Goal: Transaction & Acquisition: Purchase product/service

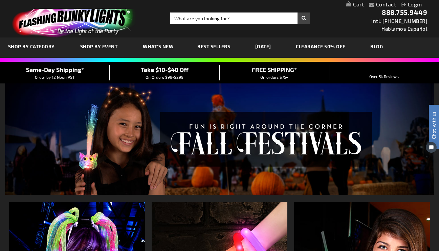
click at [217, 47] on span "Best Sellers" at bounding box center [213, 47] width 33 height 6
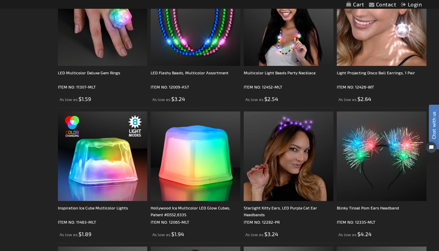
scroll to position [631, 0]
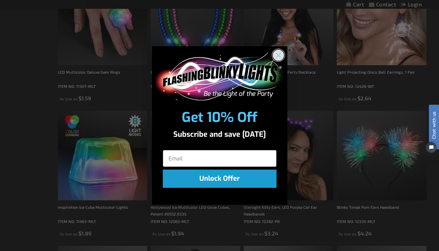
click at [280, 54] on circle "Close dialog" at bounding box center [277, 55] width 11 height 11
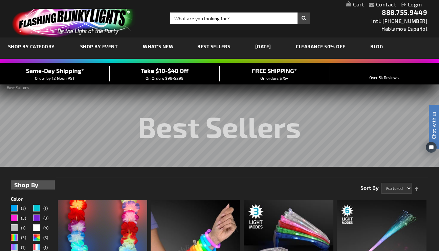
scroll to position [0, 0]
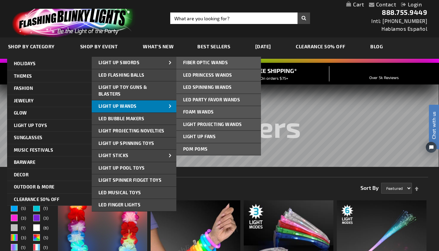
click at [152, 103] on link "Light Up Wands" at bounding box center [134, 106] width 85 height 12
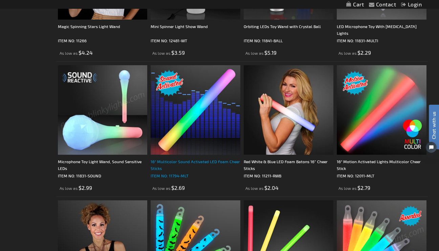
scroll to position [751, 0]
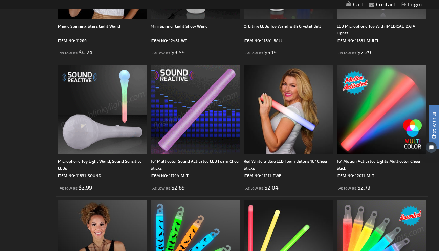
click at [119, 126] on img at bounding box center [103, 110] width 90 height 90
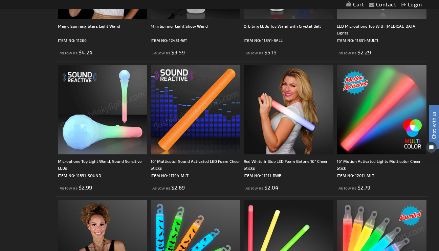
click at [172, 127] on img at bounding box center [196, 110] width 90 height 90
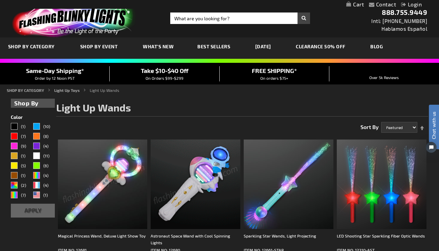
scroll to position [0, 0]
click at [210, 180] on img at bounding box center [196, 185] width 90 height 90
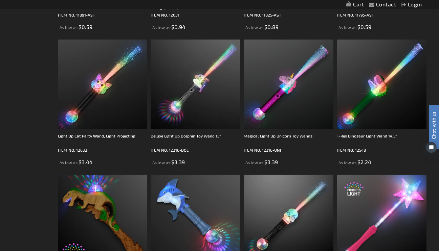
scroll to position [1046, 0]
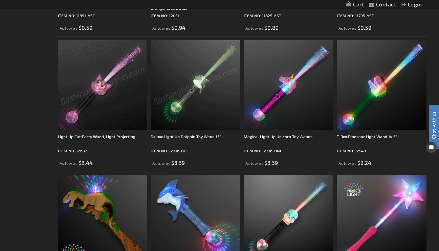
click at [114, 80] on img at bounding box center [103, 85] width 90 height 90
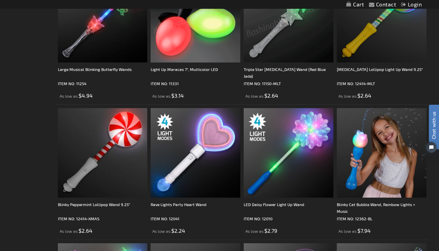
scroll to position [1790, 0]
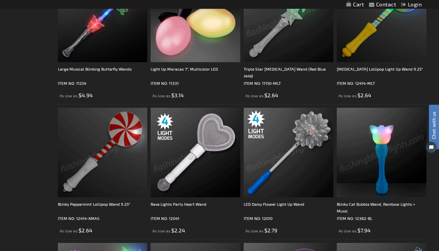
click at [352, 145] on img at bounding box center [382, 153] width 90 height 90
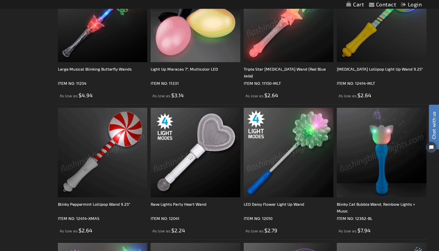
click at [177, 48] on img at bounding box center [196, 18] width 90 height 90
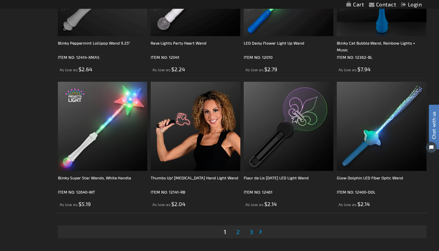
scroll to position [1989, 0]
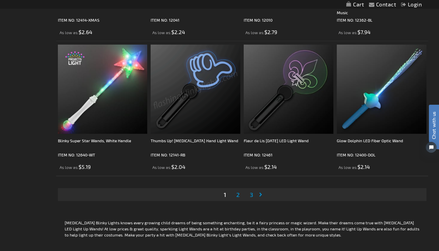
click at [239, 196] on span "2" at bounding box center [237, 194] width 3 height 7
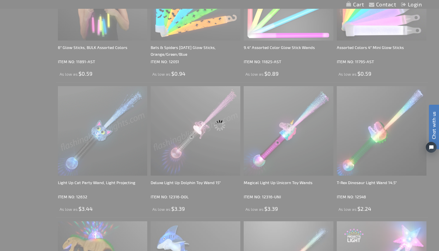
scroll to position [0, 0]
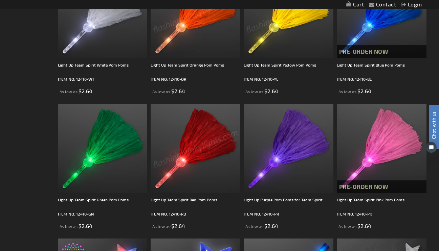
scroll to position [309, 0]
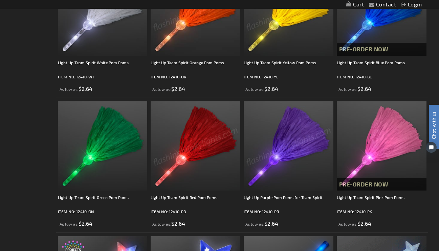
click at [209, 139] on img at bounding box center [196, 147] width 90 height 90
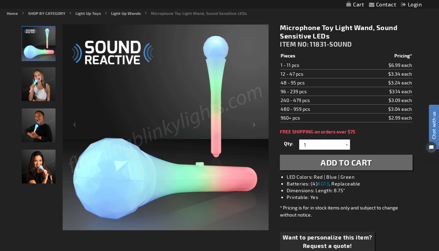
scroll to position [96, 0]
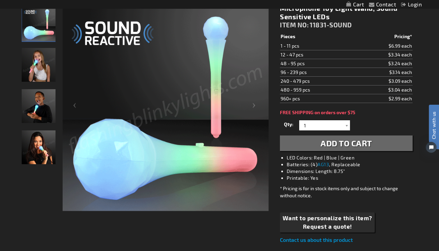
click at [52, 73] on img "Light Up Sound Activated LED Microphone Toy" at bounding box center [39, 65] width 34 height 34
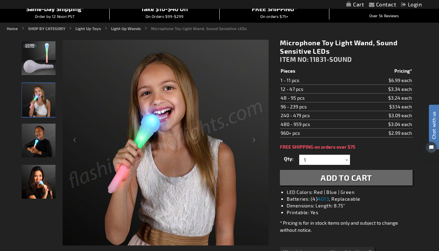
scroll to position [65, 0]
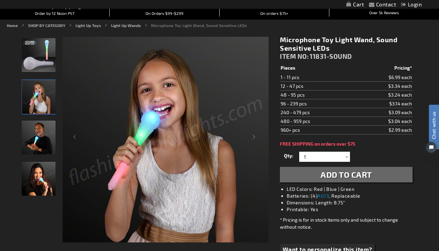
click at [327, 181] on button "Add to Cart" at bounding box center [346, 175] width 132 height 16
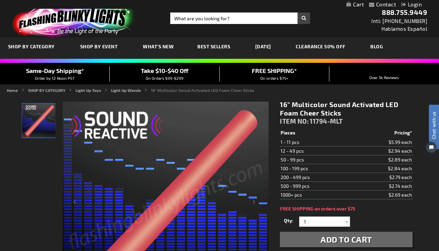
click at [361, 4] on link "My Cart" at bounding box center [355, 4] width 18 height 6
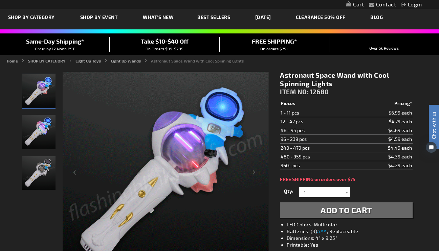
scroll to position [38, 0]
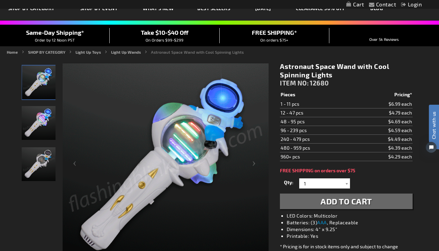
click at [339, 201] on span "Add to Cart" at bounding box center [345, 202] width 51 height 10
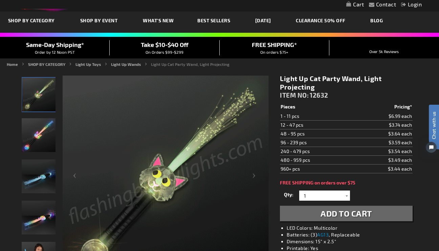
scroll to position [32, 0]
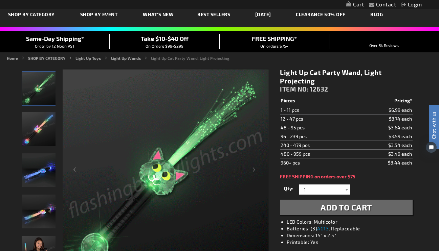
click at [346, 209] on span "Add to Cart" at bounding box center [345, 208] width 51 height 10
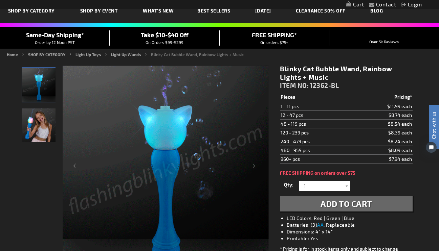
scroll to position [47, 0]
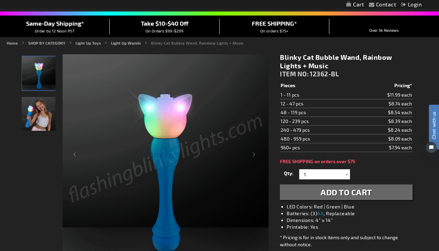
click at [331, 192] on span "Add to Cart" at bounding box center [345, 192] width 51 height 10
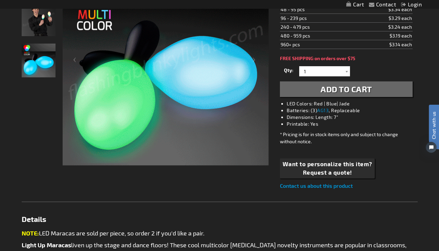
scroll to position [138, 0]
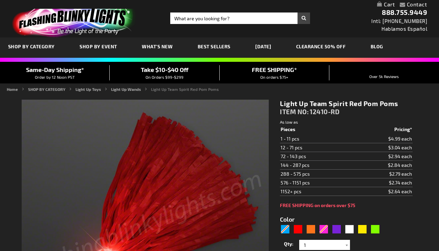
type input "5641"
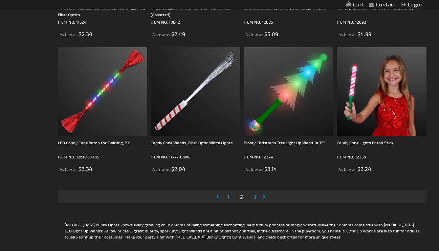
scroll to position [1987, 0]
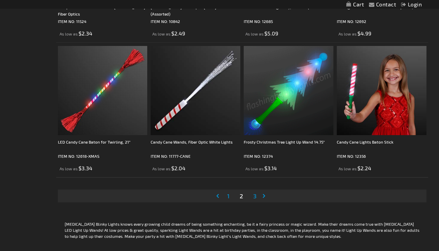
click at [254, 199] on span "3" at bounding box center [254, 196] width 3 height 7
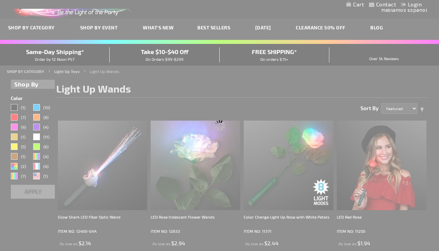
scroll to position [0, 0]
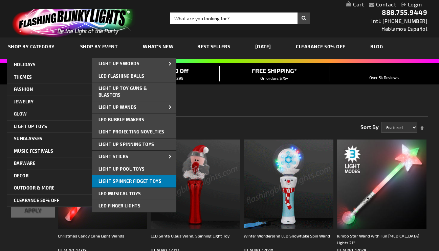
click at [137, 176] on link "Light Spinner Fidget Toys" at bounding box center [134, 182] width 85 height 12
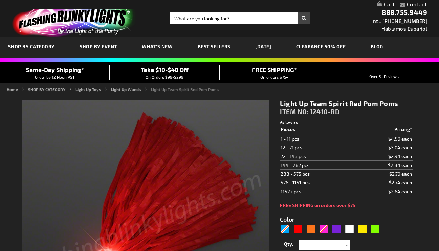
type input "5641"
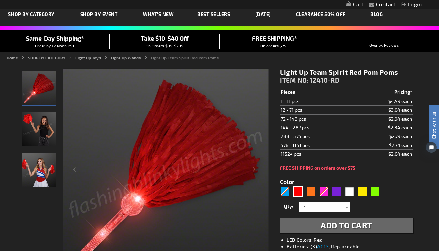
scroll to position [34, 0]
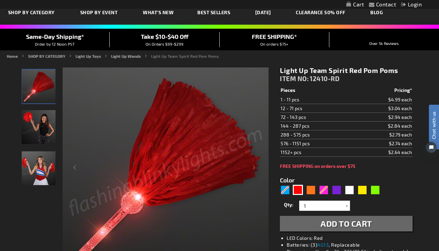
click at [349, 223] on span "Add to Cart" at bounding box center [345, 224] width 51 height 10
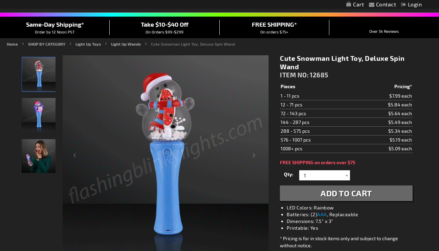
scroll to position [58, 0]
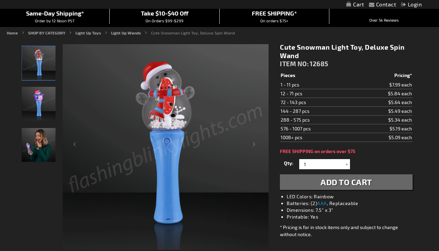
click at [340, 185] on span "Add to Cart" at bounding box center [345, 182] width 51 height 10
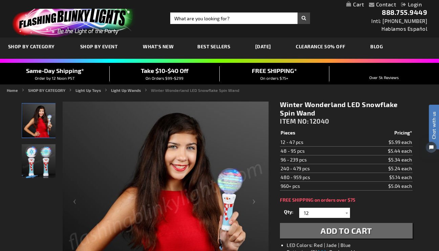
scroll to position [4, 0]
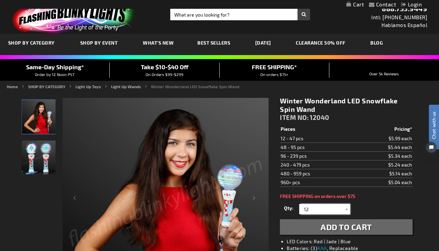
click at [316, 207] on input "12" at bounding box center [325, 209] width 49 height 10
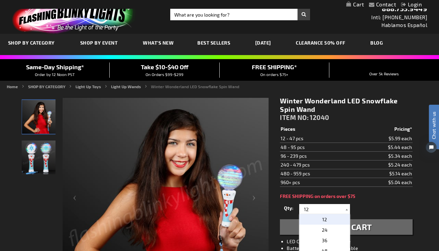
click at [325, 181] on td "960+ pcs" at bounding box center [316, 182] width 72 height 9
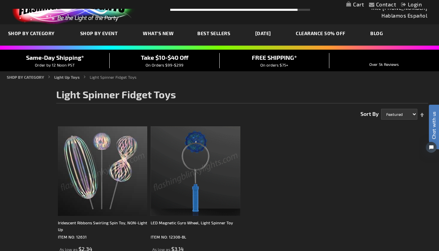
scroll to position [12, 0]
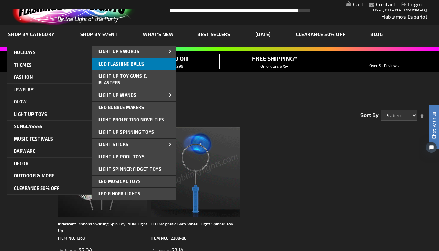
click at [143, 63] on span "LED Flashing Balls" at bounding box center [121, 63] width 46 height 5
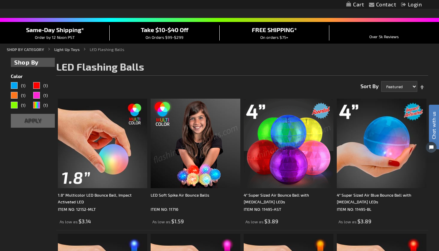
click at [183, 164] on img at bounding box center [196, 144] width 90 height 90
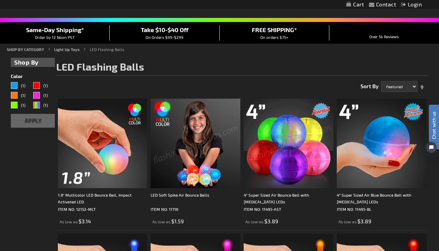
click at [252, 142] on img at bounding box center [289, 144] width 90 height 90
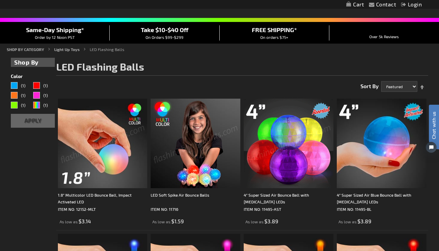
click at [93, 168] on img at bounding box center [103, 144] width 90 height 90
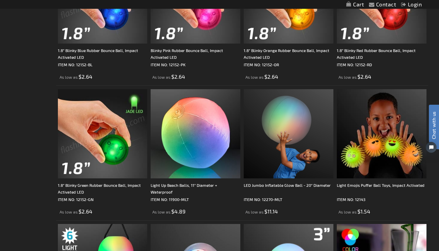
scroll to position [322, 0]
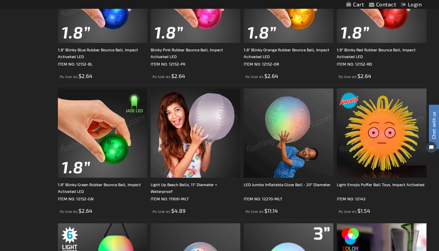
click at [368, 124] on img at bounding box center [382, 134] width 90 height 90
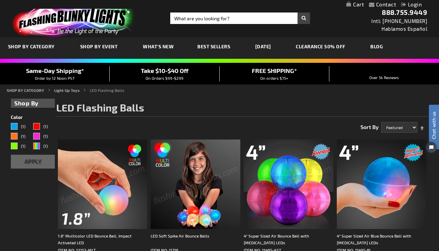
scroll to position [0, 0]
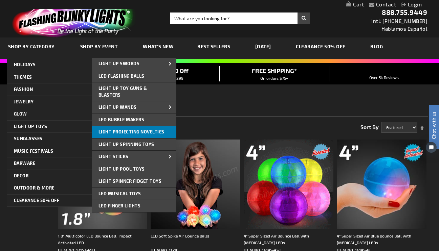
click at [127, 129] on span "Light Projecting Novelties" at bounding box center [131, 131] width 66 height 5
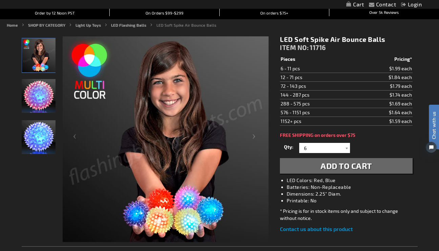
scroll to position [89, 0]
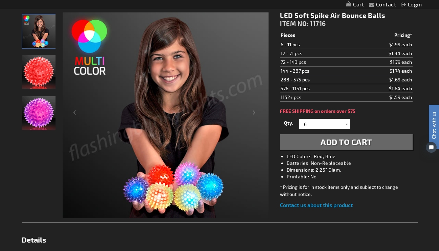
click at [348, 139] on span "Add to Cart" at bounding box center [345, 142] width 51 height 10
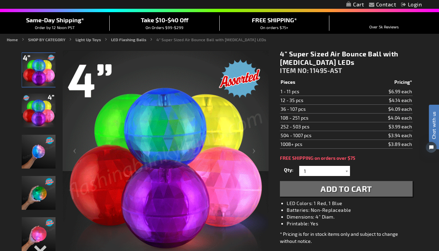
scroll to position [59, 0]
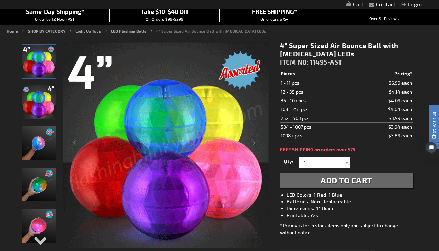
click at [25, 149] on img "LED Light Up Super Sized Air Bounce Balls" at bounding box center [39, 144] width 34 height 34
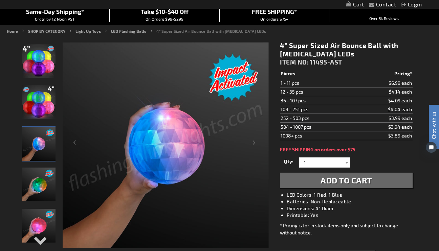
click at [343, 177] on span "Add to Cart" at bounding box center [345, 181] width 51 height 10
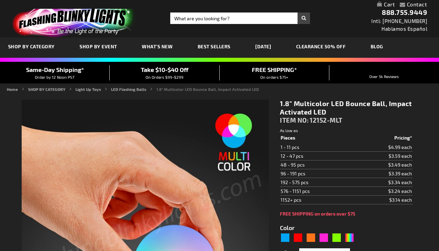
type input "5659"
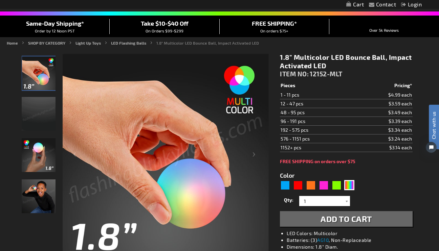
scroll to position [46, 0]
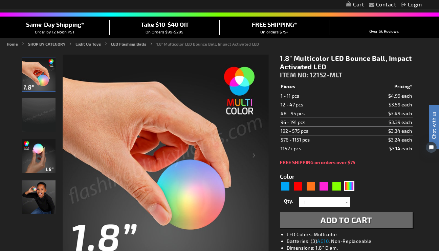
click at [40, 189] on img "Boy displaying Multicolor Light Up Impact Activated LED Ball" at bounding box center [39, 198] width 34 height 34
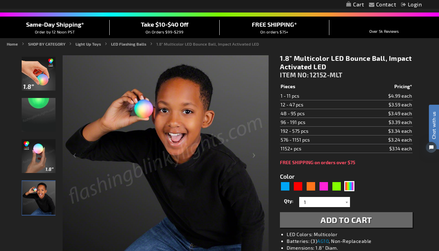
click at [41, 152] on img "Hand Model displaying Multicolor Light Up Impact Activated LED Ball" at bounding box center [39, 156] width 34 height 34
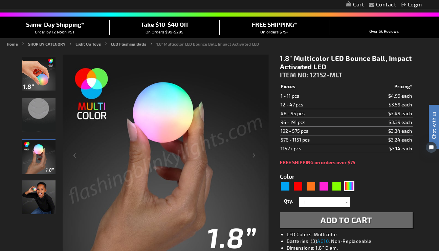
click at [36, 184] on img "Boy displaying Multicolor Light Up Impact Activated LED Ball" at bounding box center [39, 198] width 34 height 34
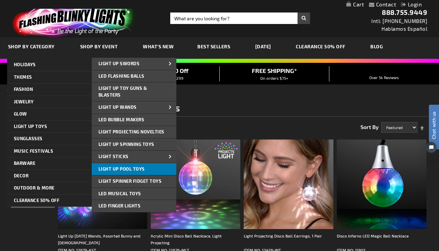
click at [149, 169] on link "Light Up Pool Toys" at bounding box center [134, 169] width 85 height 12
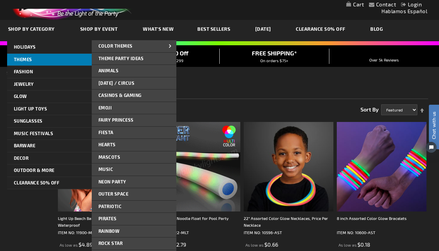
scroll to position [8, 0]
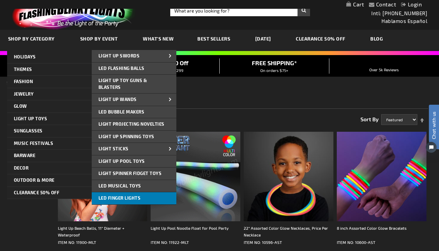
click at [144, 194] on link "LED Finger Lights" at bounding box center [134, 199] width 85 height 12
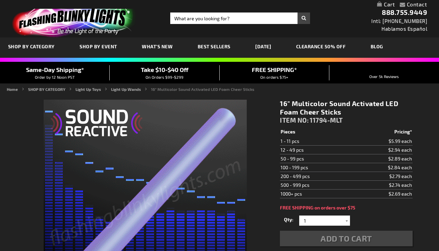
click at [382, 8] on div "Contact Compare Products Checkout Login Skip to Content My Cart" at bounding box center [219, 4] width 439 height 9
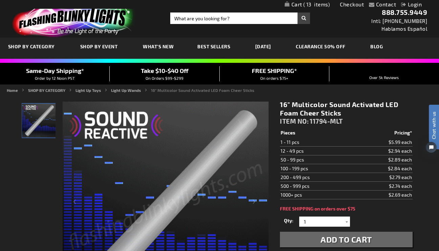
click at [321, 2] on span "13" at bounding box center [316, 4] width 27 height 6
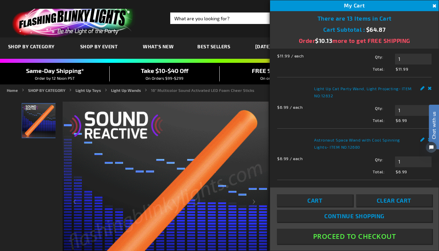
scroll to position [335, 0]
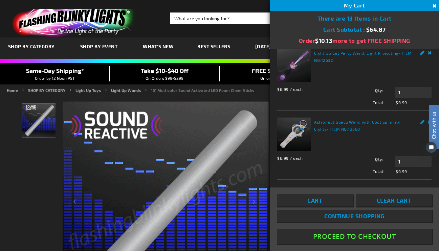
click html "Chat with us"
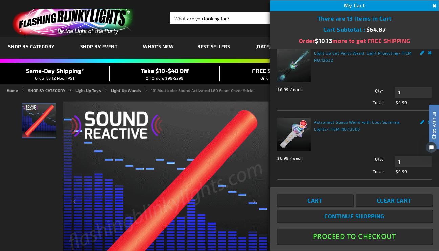
click html "Chat with us"
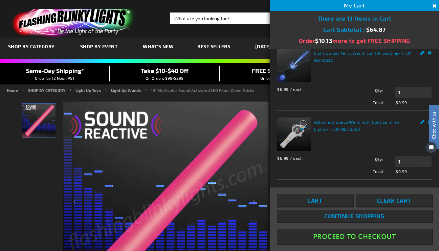
scroll to position [395, 0]
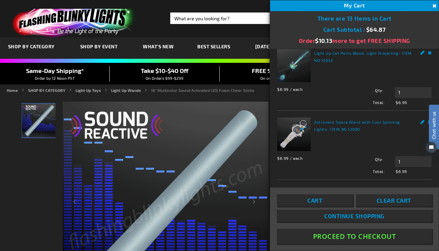
click at [344, 201] on link "Cart" at bounding box center [315, 201] width 76 height 12
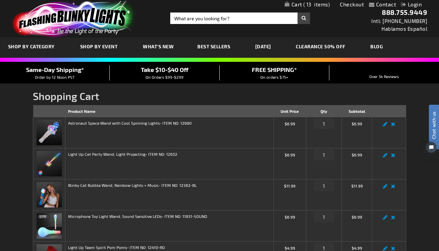
click at [276, 47] on link "[DATE]" at bounding box center [263, 46] width 26 height 23
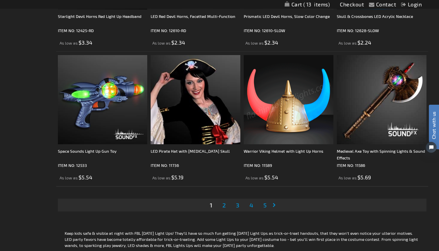
scroll to position [2038, 0]
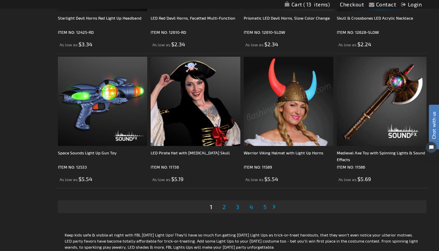
click at [226, 210] on link "Page 2" at bounding box center [224, 207] width 6 height 10
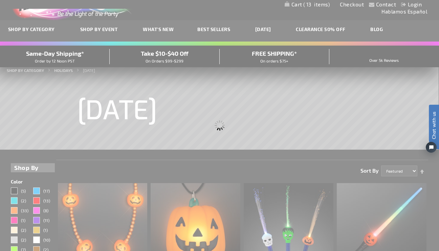
scroll to position [0, 0]
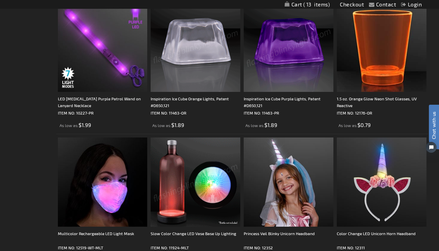
scroll to position [2099, 0]
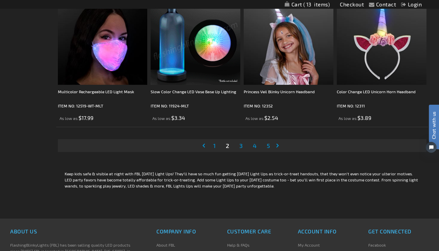
click at [238, 145] on link "Page 3" at bounding box center [241, 146] width 6 height 10
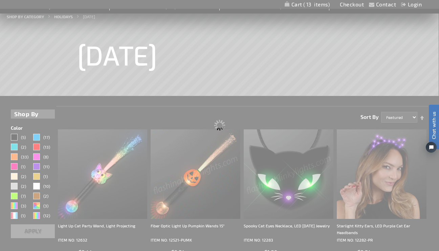
scroll to position [72, 0]
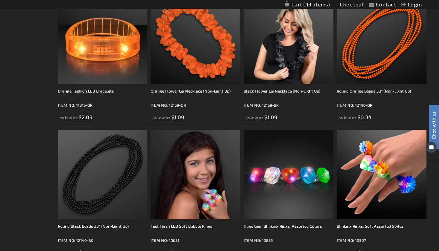
scroll to position [1614, 0]
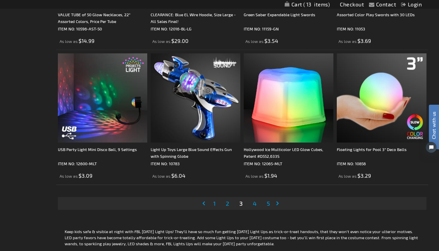
click at [255, 204] on span "4" at bounding box center [255, 203] width 4 height 7
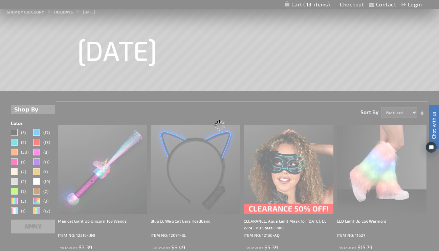
scroll to position [101, 0]
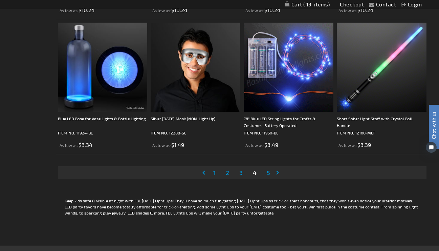
scroll to position [2067, 0]
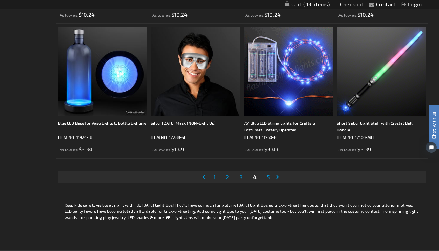
click at [267, 179] on span "5" at bounding box center [268, 177] width 3 height 7
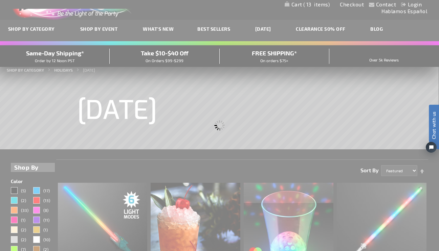
scroll to position [0, 0]
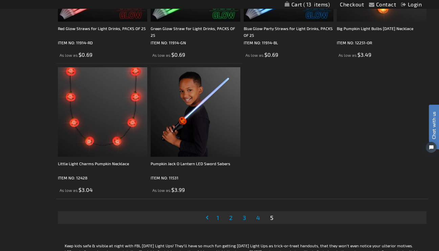
scroll to position [1293, 0]
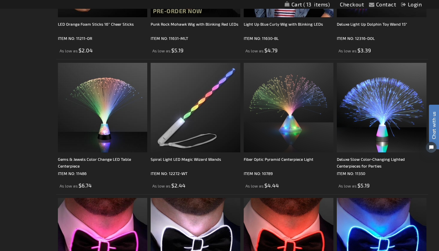
scroll to position [1772, 0]
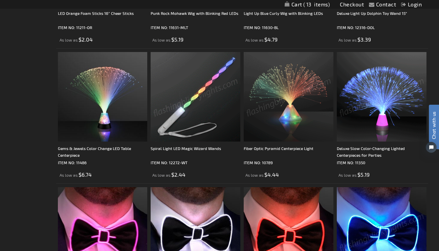
click at [315, 134] on img at bounding box center [289, 97] width 90 height 90
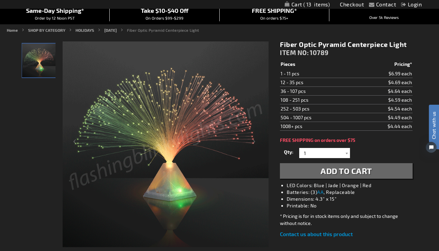
scroll to position [61, 0]
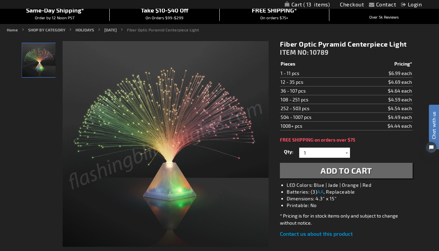
click at [316, 172] on button "Add to Cart" at bounding box center [346, 171] width 132 height 16
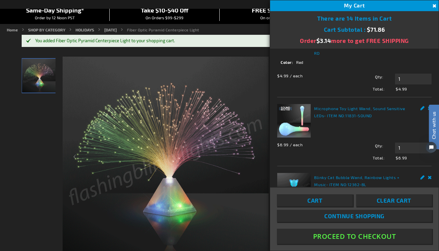
scroll to position [206, 0]
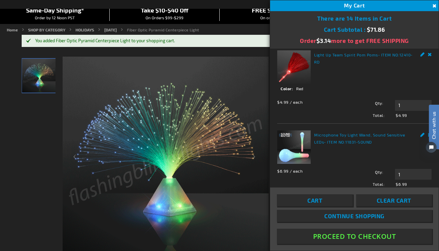
click at [431, 6] on link "Remove" at bounding box center [430, 2] width 4 height 7
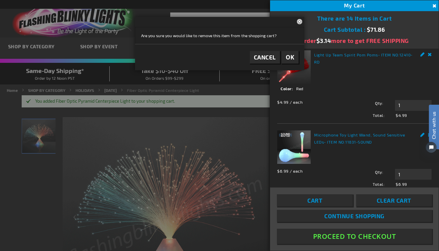
click at [292, 58] on span "OK" at bounding box center [290, 57] width 9 height 8
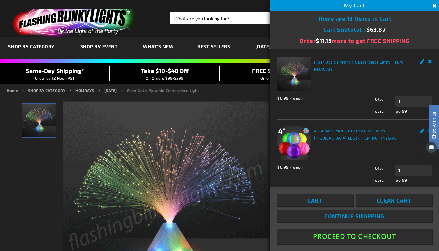
click at [429, 63] on link "Remove" at bounding box center [430, 61] width 4 height 7
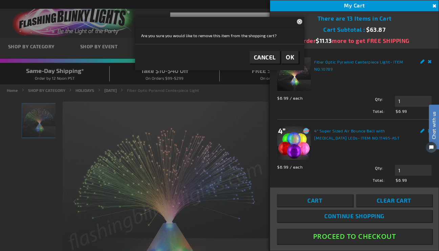
click at [289, 56] on span "OK" at bounding box center [290, 57] width 9 height 8
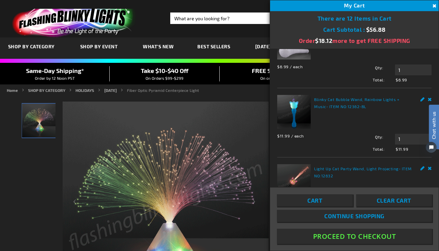
scroll to position [252, 0]
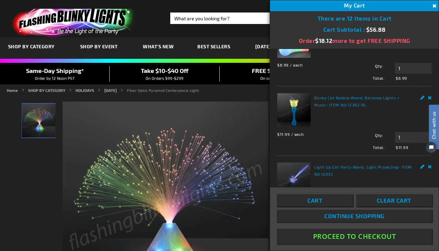
click html "Chat with us"
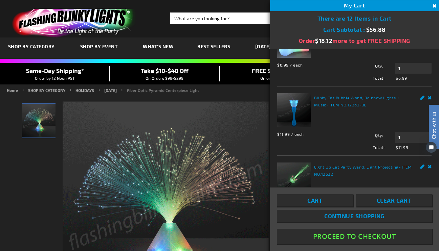
click html "Chat with us"
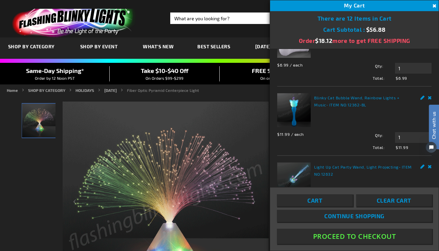
click at [332, 204] on link "Cart" at bounding box center [315, 201] width 76 height 12
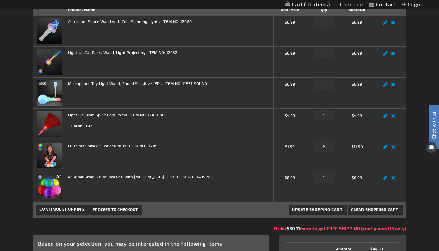
scroll to position [100, 0]
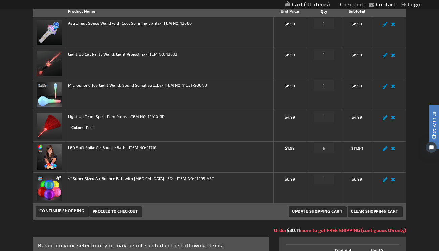
click at [50, 61] on img at bounding box center [49, 63] width 25 height 25
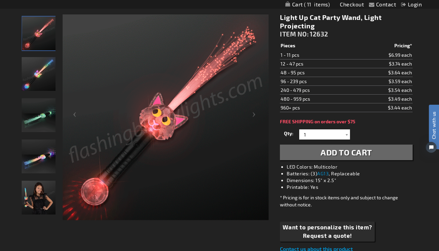
scroll to position [60, 0]
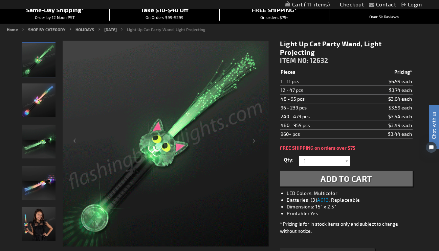
click at [38, 103] on img "Light Up Cat Party Wand" at bounding box center [39, 101] width 34 height 34
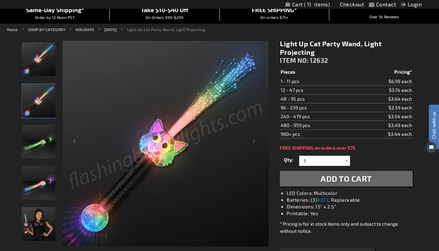
click at [42, 145] on img "Light Up Cat Party Wand" at bounding box center [39, 142] width 34 height 34
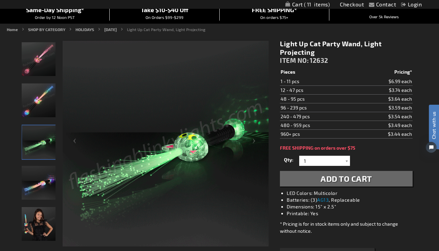
click at [39, 181] on img "Light Up Cat Party Wand" at bounding box center [39, 183] width 34 height 34
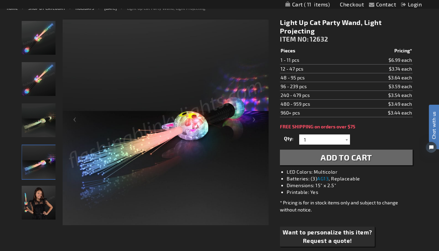
scroll to position [121, 0]
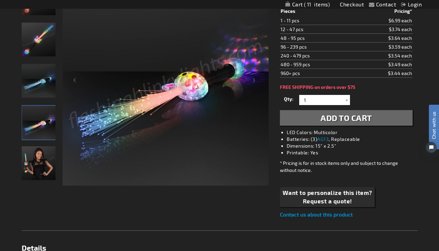
click at [30, 166] on img "Model displaying Light Up Cat Party Wand" at bounding box center [39, 164] width 34 height 34
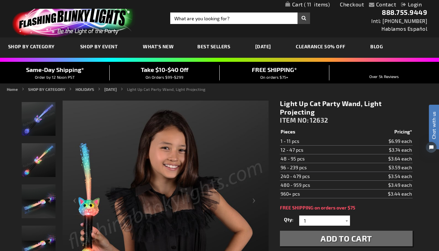
scroll to position [0, 0]
click at [304, 5] on span "11" at bounding box center [317, 4] width 26 height 6
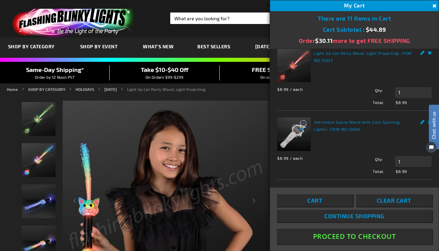
scroll to position [296, 0]
click at [312, 204] on link "Cart" at bounding box center [315, 201] width 76 height 12
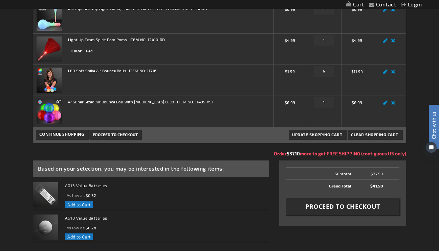
scroll to position [143, 0]
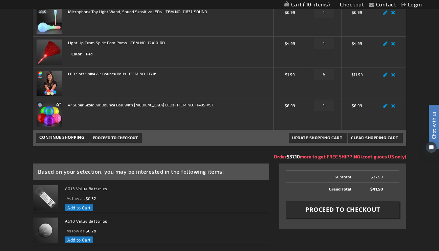
click at [350, 209] on span "Proceed to Checkout" at bounding box center [342, 210] width 75 height 8
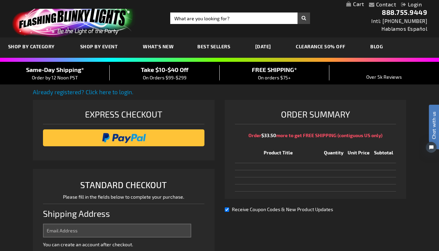
select select "US"
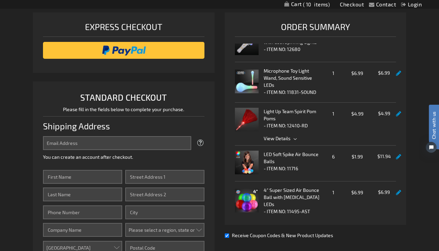
scroll to position [42, 0]
click at [281, 141] on span "View Details" at bounding box center [277, 139] width 27 height 6
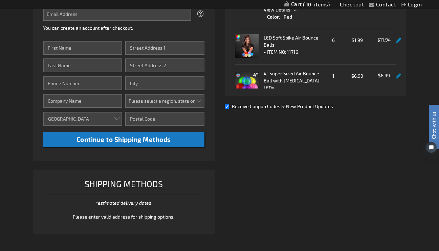
scroll to position [218, 0]
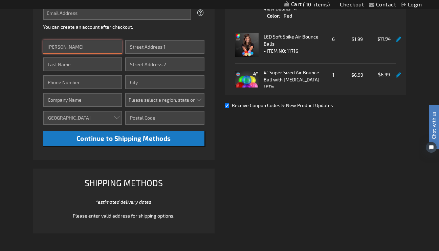
type input "Julia"
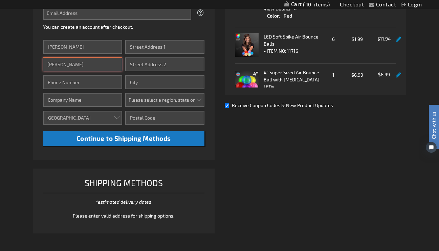
type input "Pierpont"
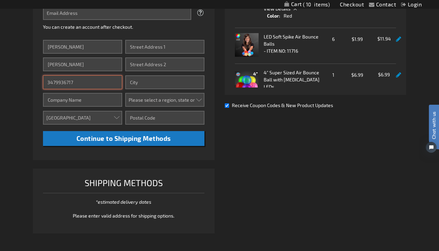
type input "3479936717"
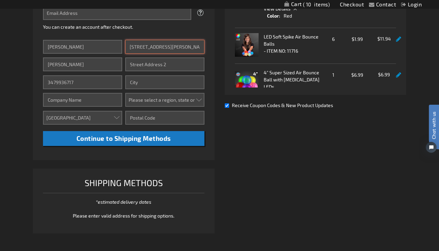
type input "2840 Henrietta Ave"
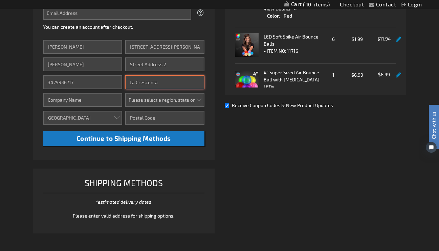
type input "La Crescenta"
click at [206, 101] on li "STANDARD CHECKOUT Please fill in the fields below to complete your purchase. Sh…" at bounding box center [123, 55] width 181 height 209
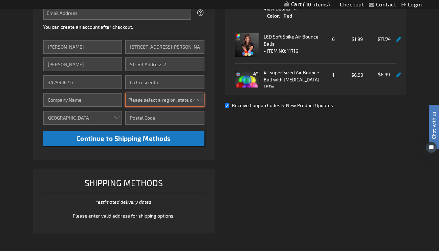
select select "12"
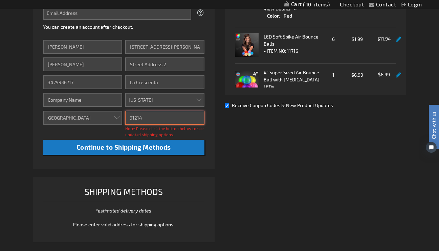
type input "91214"
click at [232, 134] on div "Already registered? Click here to login. Shipping Review & Payments Estimated T…" at bounding box center [219, 59] width 373 height 379
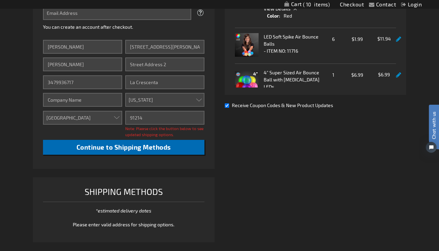
click at [198, 148] on button "Continue to Shipping Methods" at bounding box center [123, 147] width 161 height 15
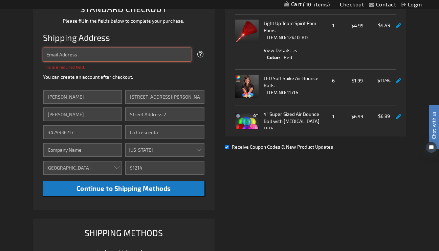
scroll to position [176, 0]
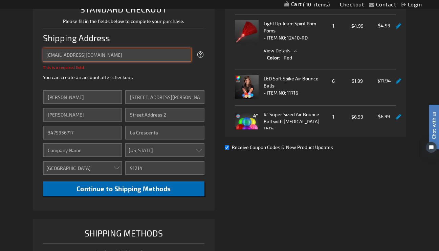
type input "juliapierpont@gmail.com"
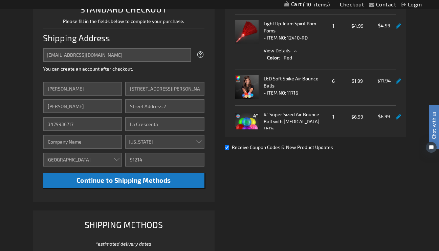
click at [166, 193] on li "STANDARD CHECKOUT Please fill in the fields below to complete your purchase. Sh…" at bounding box center [123, 97] width 181 height 209
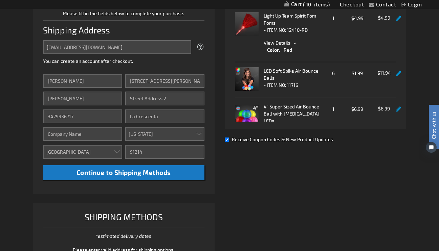
scroll to position [183, 0]
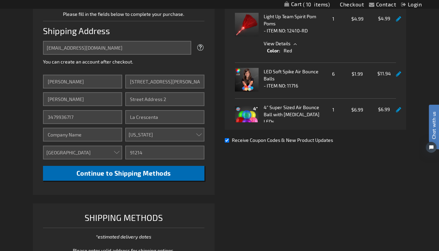
click at [145, 176] on span "Continue to Shipping Methods" at bounding box center [123, 174] width 94 height 8
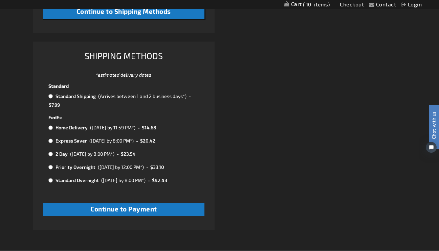
scroll to position [350, 0]
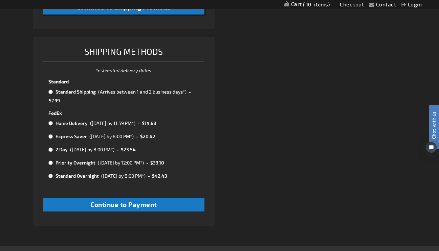
click at [52, 92] on input "radio" at bounding box center [50, 91] width 4 height 5
radio input "true"
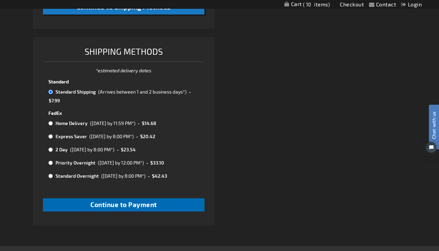
click at [123, 204] on button "Continue to Payment" at bounding box center [123, 205] width 161 height 13
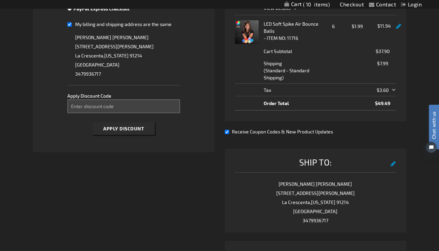
scroll to position [284, 0]
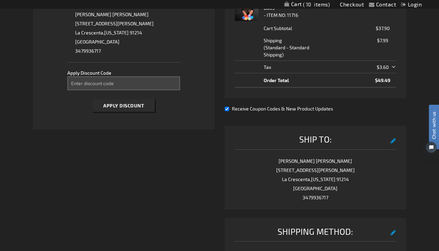
click at [229, 109] on div "Receive Coupon Codes & New Product Updates" at bounding box center [315, 108] width 181 height 7
click at [227, 110] on input "Receive Coupon Codes & New Product Updates" at bounding box center [227, 109] width 4 height 4
checkbox input "false"
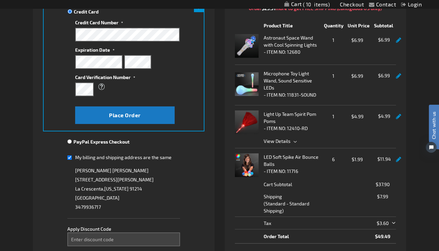
scroll to position [111, 0]
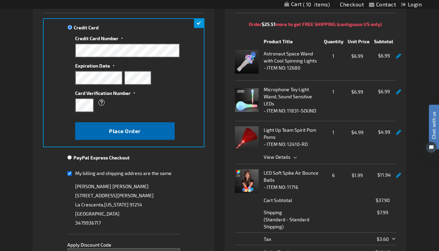
click at [167, 131] on button "Place Order" at bounding box center [124, 131] width 99 height 18
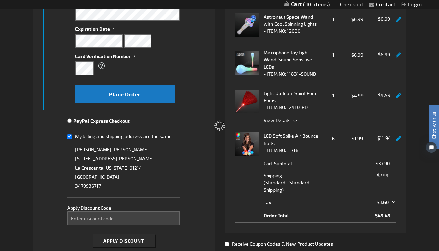
scroll to position [150, 0]
